Goal: Transaction & Acquisition: Purchase product/service

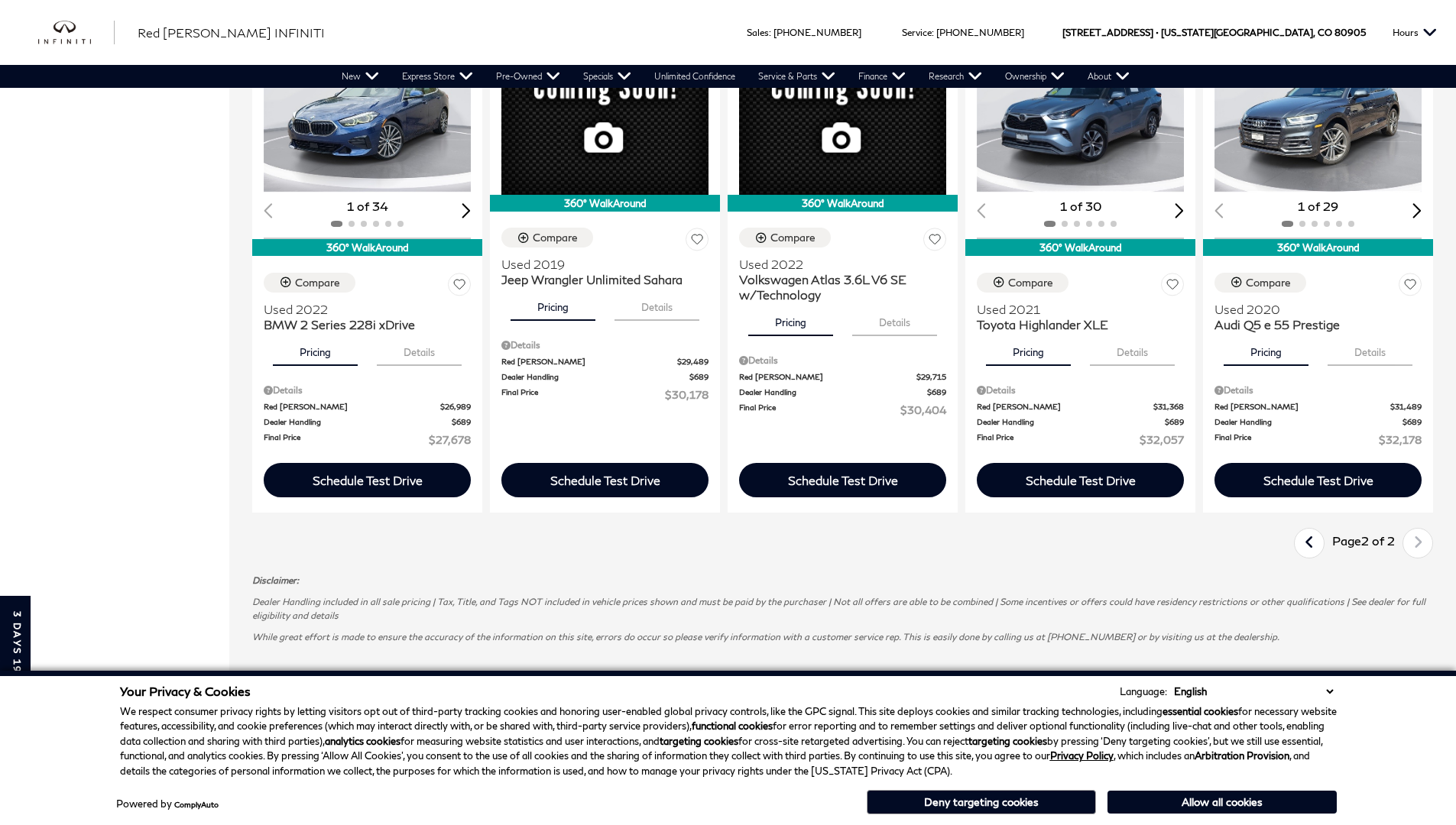
scroll to position [0, 2]
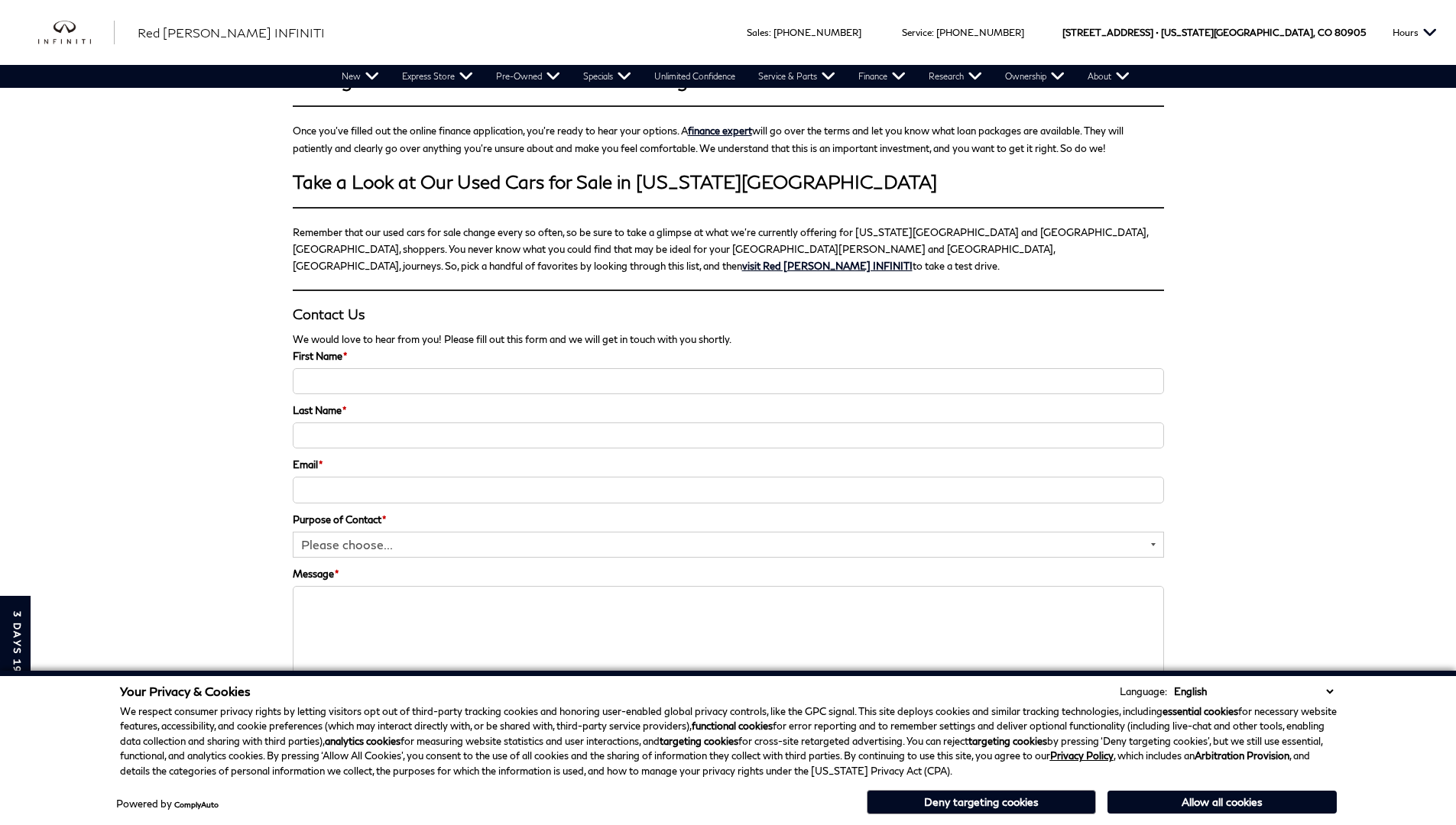
scroll to position [2111, 0]
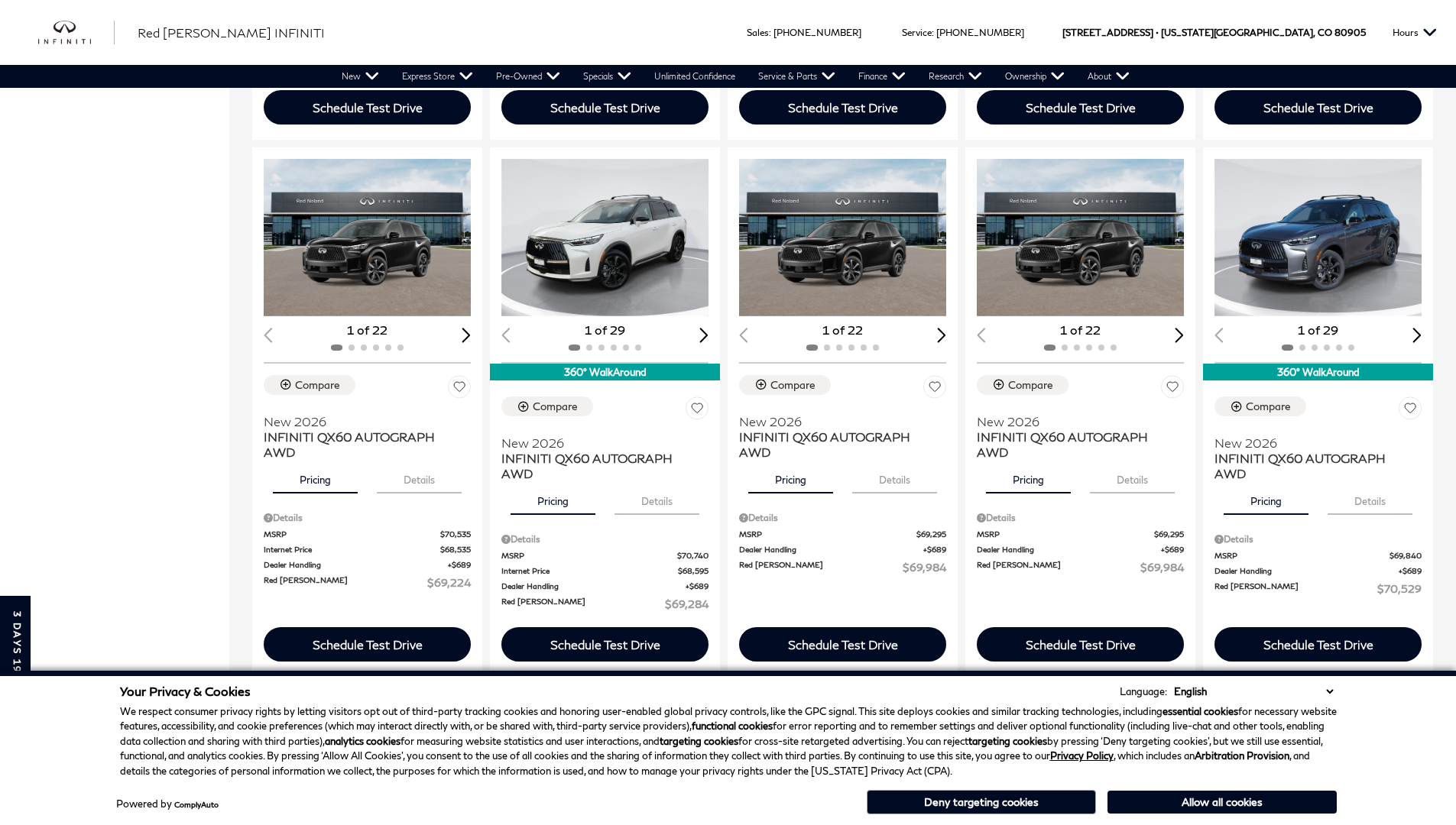
scroll to position [0, 2]
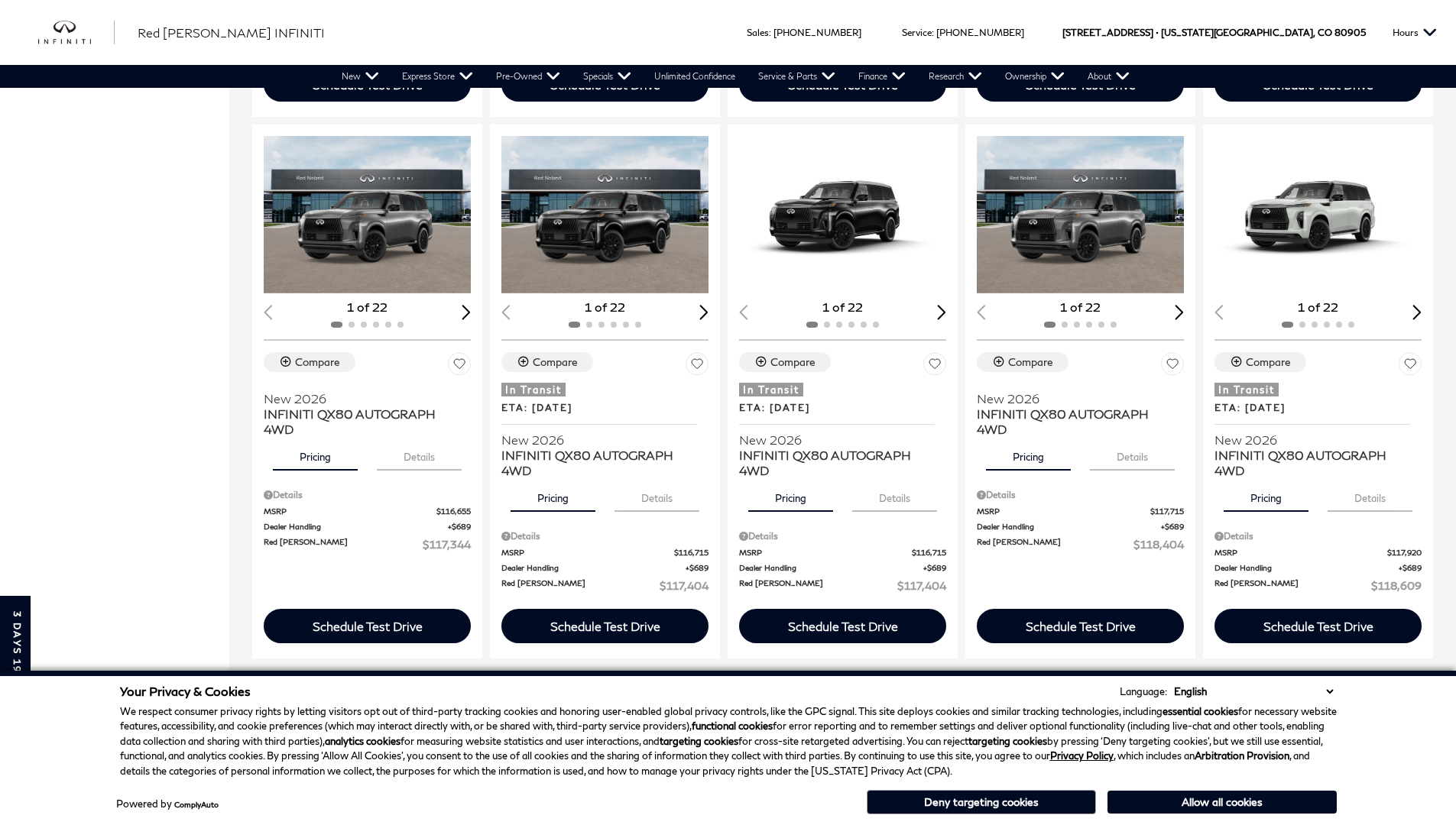
scroll to position [1445, 0]
